Goal: Find specific page/section: Find specific page/section

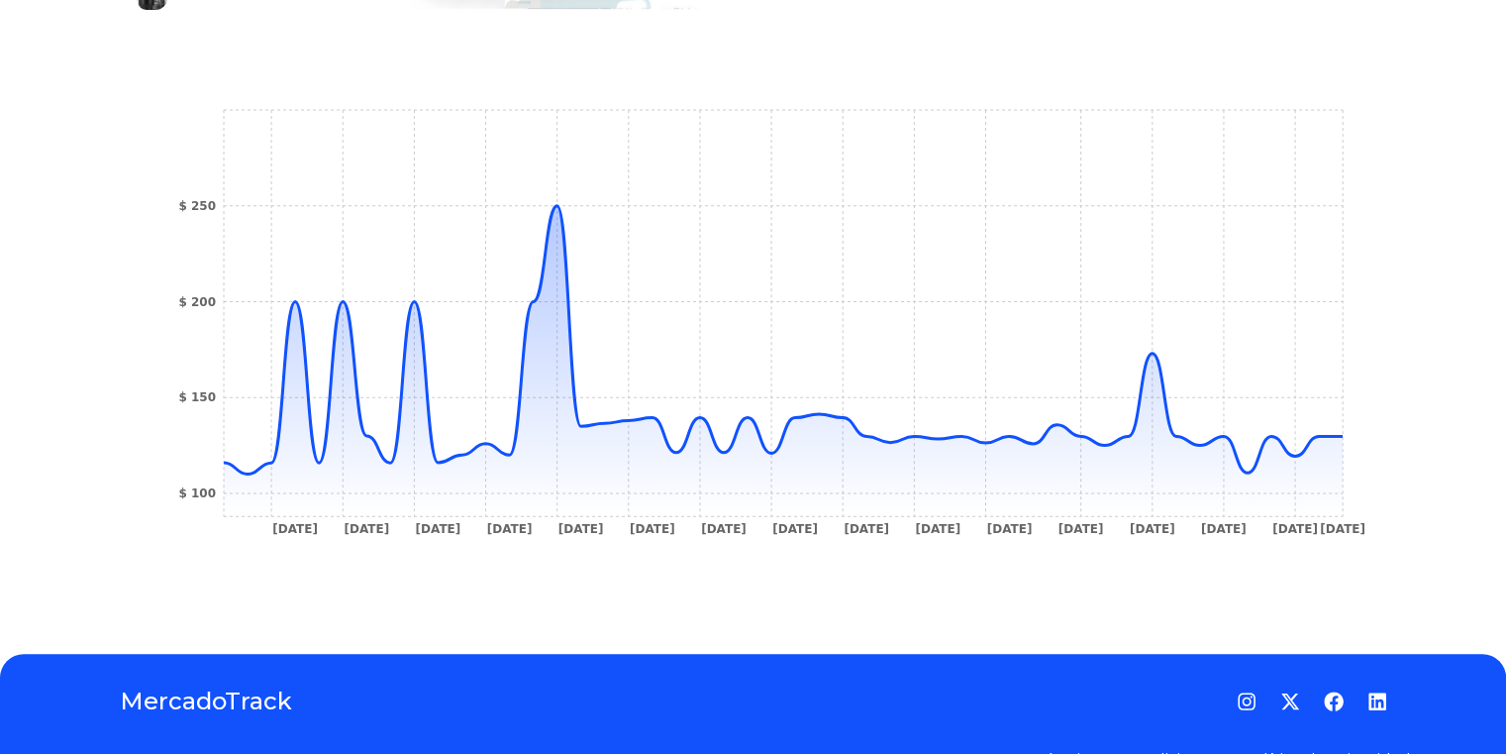
scroll to position [653, 0]
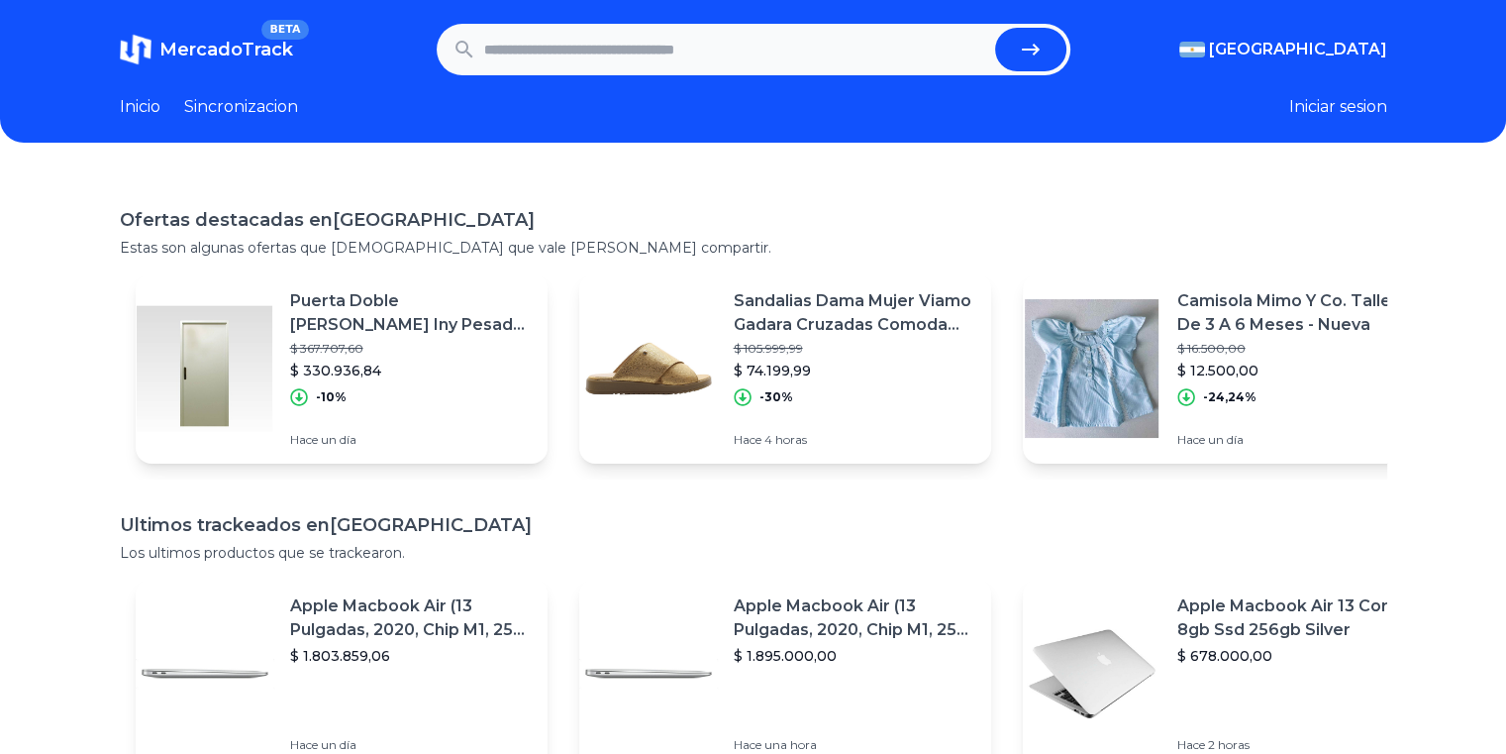
click at [238, 112] on link "Sincronizacion" at bounding box center [241, 107] width 114 height 24
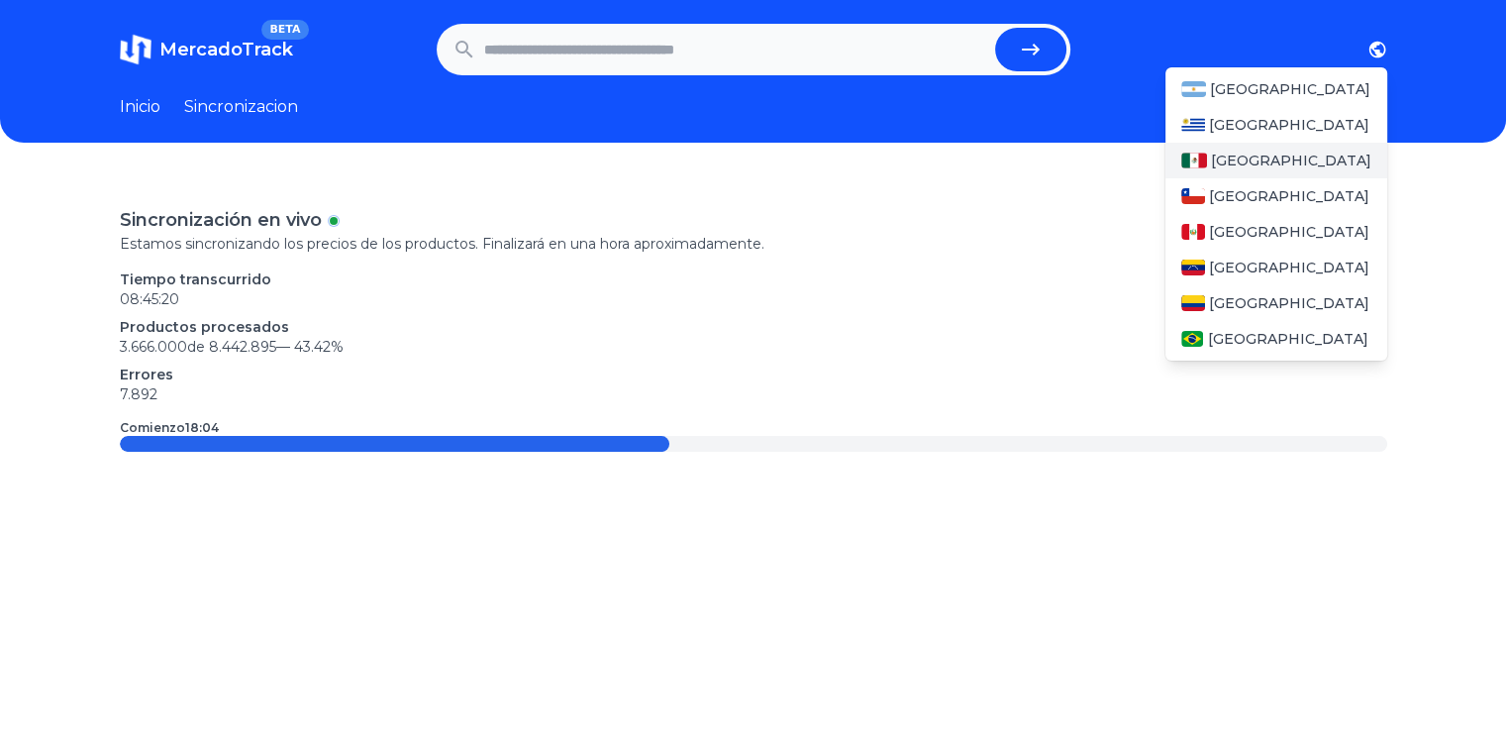
click at [1307, 174] on div "[GEOGRAPHIC_DATA]" at bounding box center [1276, 161] width 222 height 36
click at [1295, 148] on div "[GEOGRAPHIC_DATA]" at bounding box center [1276, 161] width 222 height 36
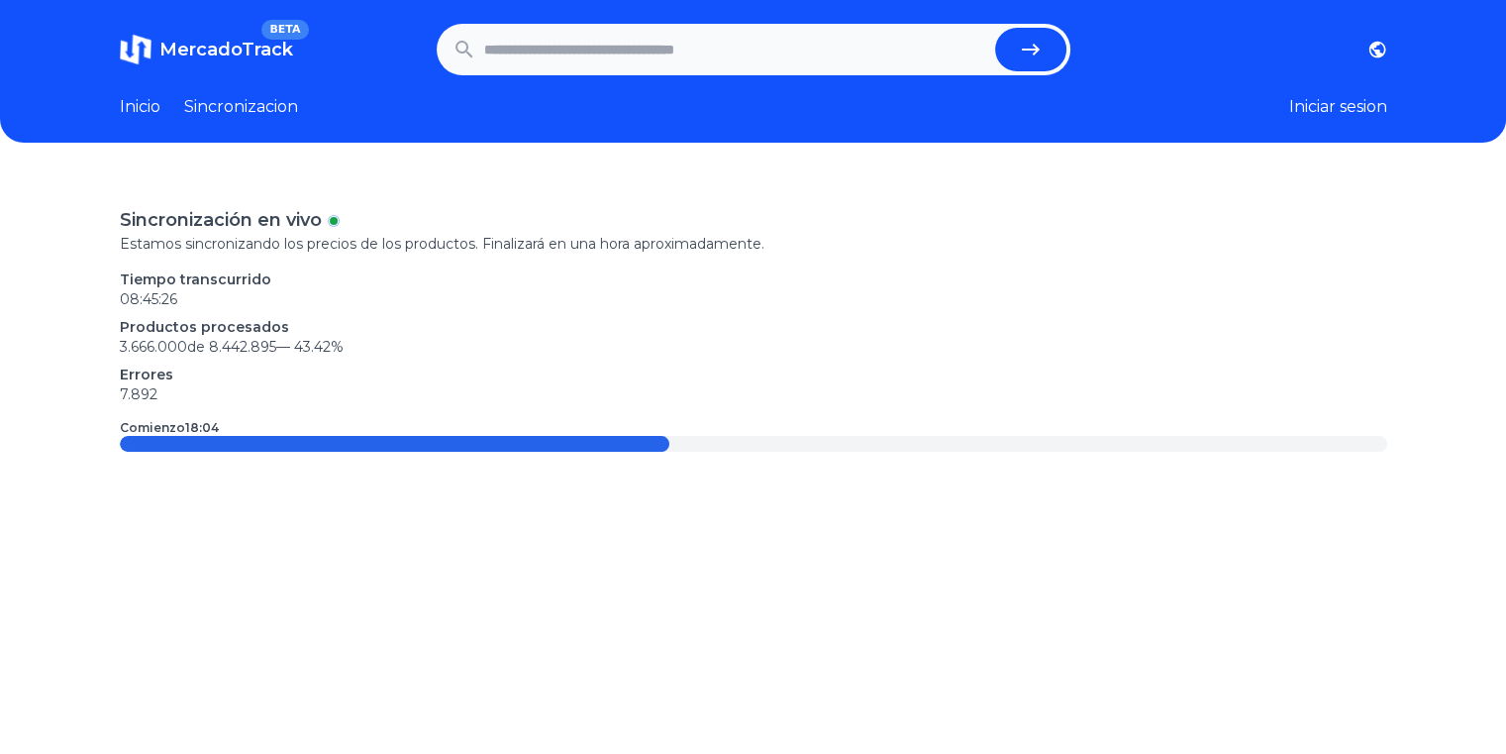
click at [1331, 111] on button "Iniciar sesion" at bounding box center [1338, 107] width 98 height 24
